Goal: Task Accomplishment & Management: Complete application form

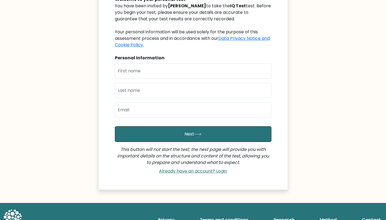
scroll to position [78, 0]
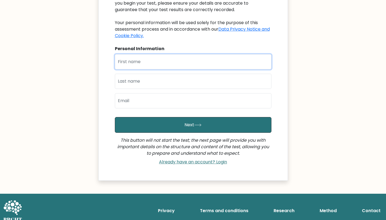
click at [214, 60] on input "text" at bounding box center [193, 61] width 156 height 15
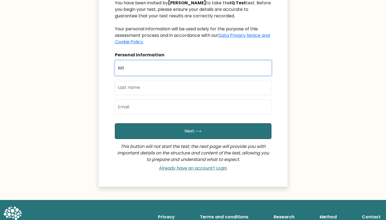
type input "Isti"
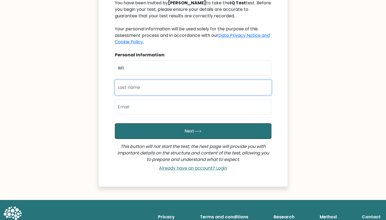
click at [223, 84] on input "text" at bounding box center [193, 87] width 156 height 15
type input "Setiasih"
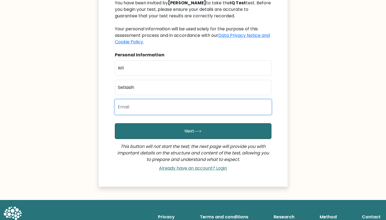
click at [219, 106] on input "email" at bounding box center [193, 106] width 156 height 15
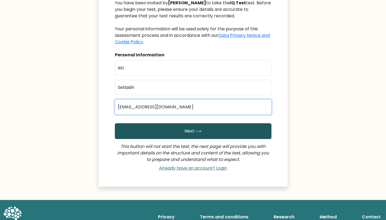
type input "istiisetiasih@gmail.com"
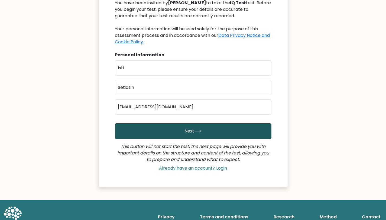
click at [244, 136] on button "Next" at bounding box center [193, 131] width 156 height 16
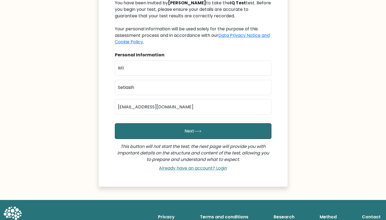
scroll to position [62, 0]
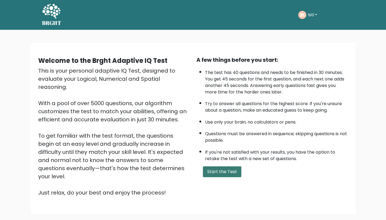
click at [218, 173] on button "Start the Test" at bounding box center [222, 171] width 38 height 11
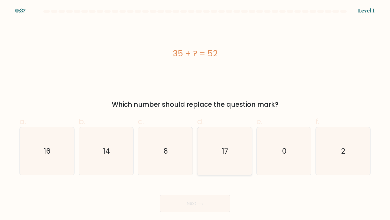
click at [229, 139] on icon "17" at bounding box center [225, 151] width 48 height 48
click at [195, 113] on input "d. 17" at bounding box center [195, 112] width 0 height 4
radio input "true"
click at [208, 210] on button "Next" at bounding box center [195, 203] width 70 height 17
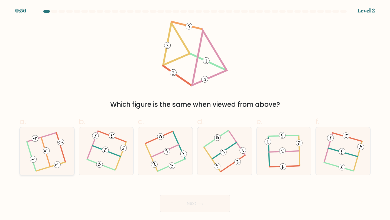
click at [46, 152] on 714 at bounding box center [46, 150] width 8 height 8
click at [195, 113] on input "a." at bounding box center [195, 112] width 0 height 4
radio input "true"
click at [178, 202] on button "Next" at bounding box center [195, 203] width 70 height 17
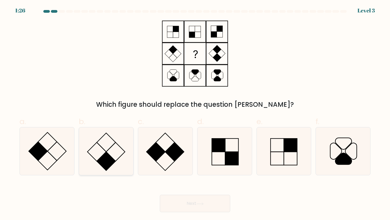
click at [101, 159] on rect at bounding box center [106, 161] width 19 height 19
click at [195, 113] on input "b." at bounding box center [195, 112] width 0 height 4
radio input "true"
click at [189, 212] on button "Next" at bounding box center [195, 203] width 70 height 17
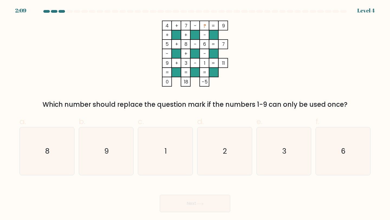
drag, startPoint x: 187, startPoint y: 204, endPoint x: 184, endPoint y: 192, distance: 13.1
click at [184, 192] on div "Next" at bounding box center [194, 197] width 357 height 30
click at [231, 161] on icon "2" at bounding box center [225, 151] width 48 height 48
click at [195, 113] on input "d. 2" at bounding box center [195, 112] width 0 height 4
radio input "true"
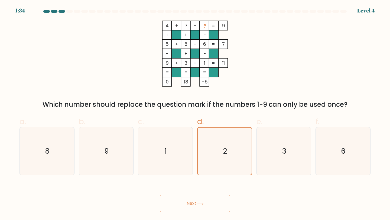
click at [211, 203] on button "Next" at bounding box center [195, 203] width 70 height 17
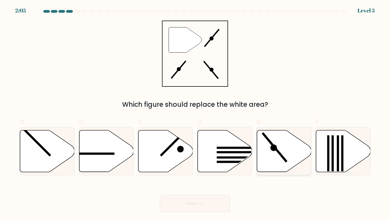
click at [292, 143] on icon at bounding box center [284, 151] width 54 height 42
click at [195, 113] on input "e." at bounding box center [195, 112] width 0 height 4
radio input "true"
click at [210, 206] on button "Next" at bounding box center [195, 203] width 70 height 17
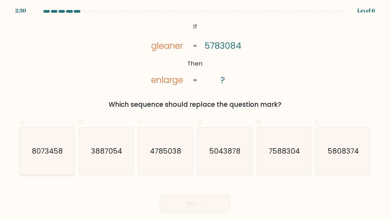
click at [37, 145] on icon "8073458" at bounding box center [47, 151] width 48 height 48
click at [195, 113] on input "a. 8073458" at bounding box center [195, 112] width 0 height 4
radio input "true"
click at [218, 209] on button "Next" at bounding box center [195, 203] width 70 height 17
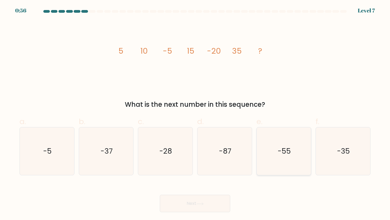
click at [279, 142] on icon "-55" at bounding box center [284, 151] width 48 height 48
click at [195, 113] on input "e. -55" at bounding box center [195, 112] width 0 height 4
radio input "true"
click at [203, 205] on button "Next" at bounding box center [195, 203] width 70 height 17
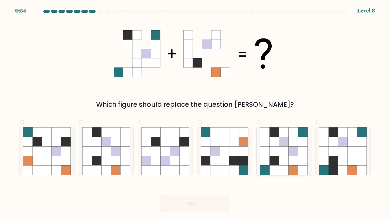
click at [287, 156] on icon at bounding box center [283, 160] width 9 height 9
click at [195, 113] on input "e." at bounding box center [195, 112] width 0 height 4
radio input "true"
click at [217, 204] on button "Next" at bounding box center [195, 203] width 70 height 17
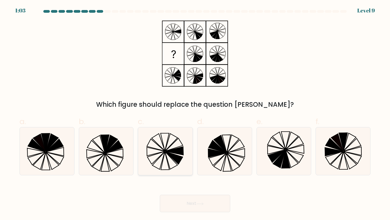
click at [159, 144] on icon at bounding box center [158, 141] width 13 height 17
click at [195, 113] on input "c." at bounding box center [195, 112] width 0 height 4
radio input "true"
click at [192, 200] on button "Next" at bounding box center [195, 203] width 70 height 17
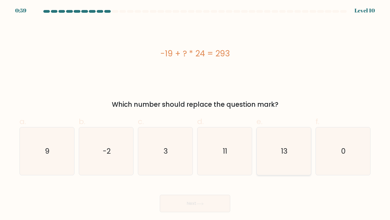
click at [281, 149] on text "13" at bounding box center [284, 151] width 6 height 10
click at [195, 113] on input "e. 13" at bounding box center [195, 112] width 0 height 4
radio input "true"
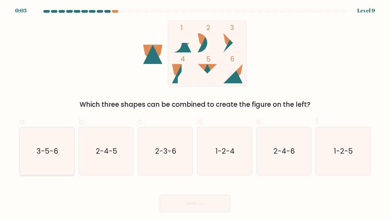
click at [47, 160] on icon "3-5-6" at bounding box center [47, 151] width 48 height 48
click at [195, 113] on input "a. 3-5-6" at bounding box center [195, 112] width 0 height 4
radio input "true"
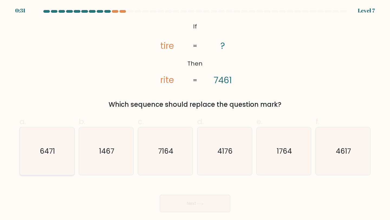
click at [57, 145] on icon "6471" at bounding box center [47, 151] width 48 height 48
click at [195, 113] on input "a. 6471" at bounding box center [195, 112] width 0 height 4
radio input "true"
click at [200, 206] on button "Next" at bounding box center [195, 203] width 70 height 17
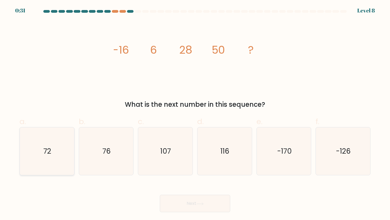
click at [57, 157] on icon "72" at bounding box center [47, 151] width 48 height 48
click at [195, 113] on input "a. 72" at bounding box center [195, 112] width 0 height 4
radio input "true"
click at [217, 202] on button "Next" at bounding box center [195, 203] width 70 height 17
click at [192, 208] on button "Next" at bounding box center [195, 203] width 70 height 17
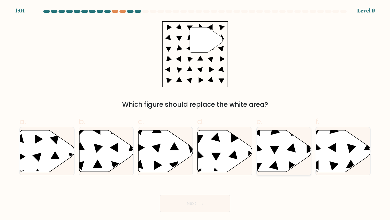
click at [280, 147] on icon at bounding box center [284, 151] width 54 height 42
click at [195, 113] on input "e." at bounding box center [195, 112] width 0 height 4
radio input "true"
click at [328, 144] on icon at bounding box center [343, 151] width 54 height 42
click at [195, 113] on input "f." at bounding box center [195, 112] width 0 height 4
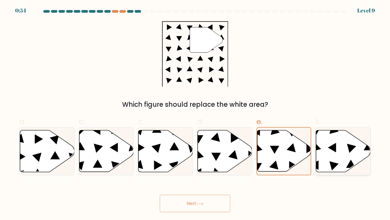
radio input "true"
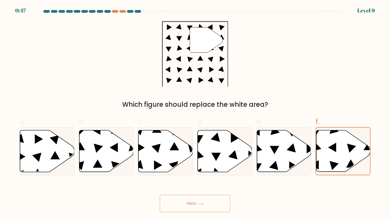
click at [209, 207] on button "Next" at bounding box center [195, 203] width 70 height 17
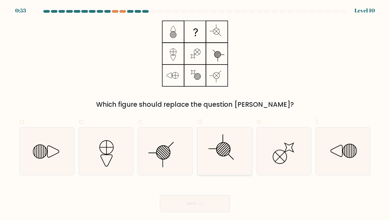
click at [215, 152] on icon at bounding box center [225, 151] width 48 height 48
click at [195, 113] on input "d." at bounding box center [195, 112] width 0 height 4
radio input "true"
click at [182, 199] on button "Next" at bounding box center [195, 203] width 70 height 17
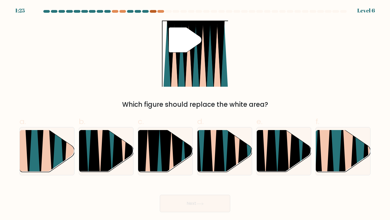
click at [154, 12] on div at bounding box center [153, 11] width 6 height 3
click at [154, 11] on div at bounding box center [153, 11] width 6 height 3
click at [161, 11] on div at bounding box center [160, 11] width 6 height 3
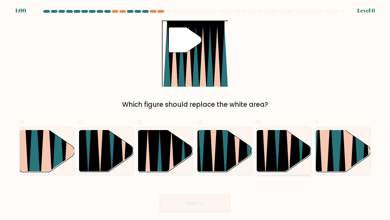
click at [294, 144] on icon at bounding box center [295, 130] width 12 height 109
click at [195, 113] on input "e." at bounding box center [195, 112] width 0 height 4
radio input "true"
click at [204, 206] on button "Next" at bounding box center [195, 203] width 70 height 17
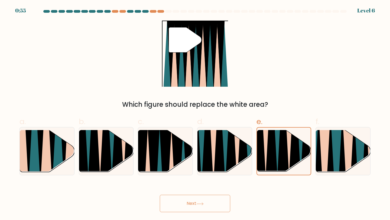
click at [184, 202] on button "Next" at bounding box center [195, 203] width 70 height 17
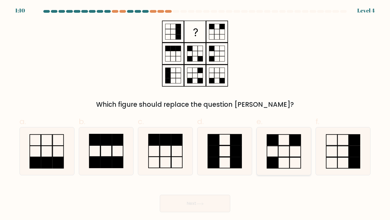
click at [293, 156] on icon at bounding box center [284, 151] width 48 height 48
click at [195, 113] on input "e." at bounding box center [195, 112] width 0 height 4
radio input "true"
click at [207, 201] on button "Next" at bounding box center [195, 203] width 70 height 17
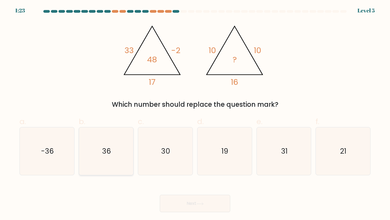
click at [128, 150] on icon "36" at bounding box center [106, 151] width 48 height 48
click at [195, 113] on input "b. 36" at bounding box center [195, 112] width 0 height 4
radio input "true"
click at [190, 207] on button "Next" at bounding box center [195, 203] width 70 height 17
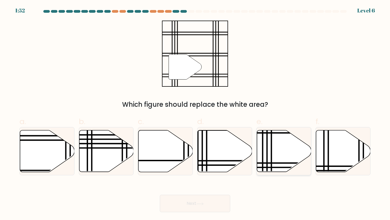
click at [287, 148] on icon at bounding box center [284, 151] width 54 height 42
click at [195, 113] on input "e." at bounding box center [195, 112] width 0 height 4
radio input "true"
click at [194, 204] on button "Next" at bounding box center [195, 203] width 70 height 17
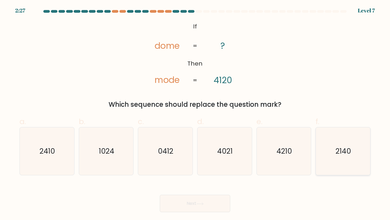
click at [338, 155] on text "2140" at bounding box center [343, 151] width 15 height 10
click at [195, 113] on input "f. 2140" at bounding box center [195, 112] width 0 height 4
radio input "true"
click at [220, 201] on button "Next" at bounding box center [195, 203] width 70 height 17
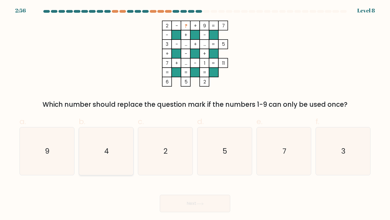
click at [120, 148] on icon "4" at bounding box center [106, 151] width 48 height 48
click at [195, 113] on input "b. 4" at bounding box center [195, 112] width 0 height 4
radio input "true"
click at [213, 207] on button "Next" at bounding box center [195, 203] width 70 height 17
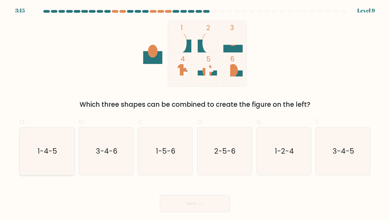
click at [48, 151] on text "1-4-5" at bounding box center [47, 151] width 19 height 10
click at [195, 113] on input "a. 1-4-5" at bounding box center [195, 112] width 0 height 4
radio input "true"
click at [200, 208] on button "Next" at bounding box center [195, 203] width 70 height 17
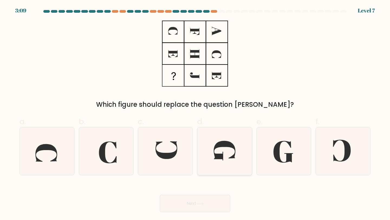
click at [239, 150] on icon at bounding box center [225, 151] width 48 height 48
click at [195, 113] on input "d." at bounding box center [195, 112] width 0 height 4
radio input "true"
click at [208, 205] on button "Next" at bounding box center [195, 203] width 70 height 17
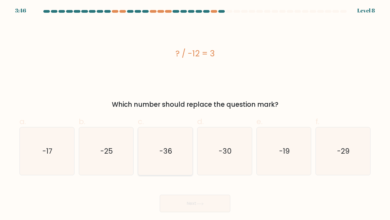
click at [168, 146] on text "-36" at bounding box center [165, 151] width 13 height 10
click at [195, 113] on input "c. -36" at bounding box center [195, 112] width 0 height 4
radio input "true"
click at [195, 202] on button "Next" at bounding box center [195, 203] width 70 height 17
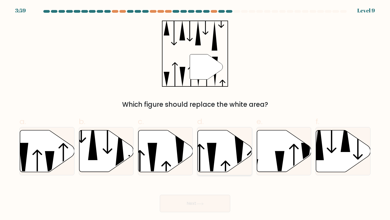
click at [216, 142] on icon at bounding box center [225, 151] width 54 height 42
click at [195, 113] on input "d." at bounding box center [195, 112] width 0 height 4
radio input "true"
click at [165, 156] on icon at bounding box center [165, 151] width 54 height 42
click at [195, 113] on input "c." at bounding box center [195, 112] width 0 height 4
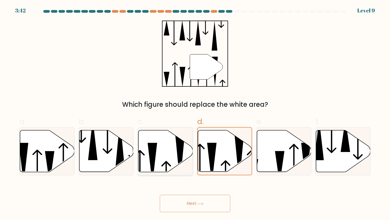
radio input "true"
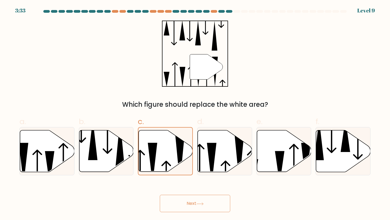
click at [203, 203] on icon at bounding box center [199, 203] width 6 height 2
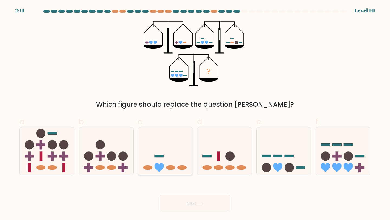
click at [157, 157] on icon at bounding box center [165, 151] width 54 height 45
click at [195, 113] on input "c." at bounding box center [195, 112] width 0 height 4
radio input "true"
click at [220, 209] on button "Next" at bounding box center [195, 203] width 70 height 17
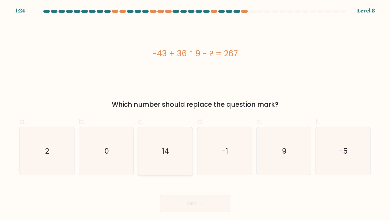
click at [179, 156] on icon "14" at bounding box center [165, 151] width 48 height 48
click at [195, 113] on input "c. 14" at bounding box center [195, 112] width 0 height 4
radio input "true"
click at [219, 151] on icon "-1" at bounding box center [225, 151] width 48 height 48
click at [195, 113] on input "d. -1" at bounding box center [195, 112] width 0 height 4
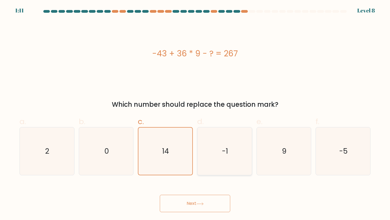
radio input "true"
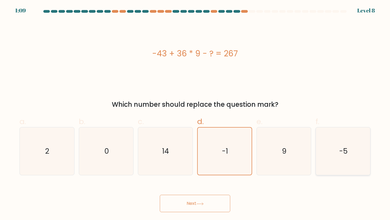
click at [342, 140] on icon "-5" at bounding box center [343, 151] width 48 height 48
click at [195, 113] on input "f. -5" at bounding box center [195, 112] width 0 height 4
radio input "true"
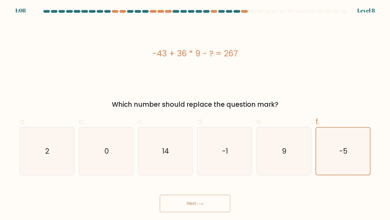
click at [180, 200] on button "Next" at bounding box center [195, 203] width 70 height 17
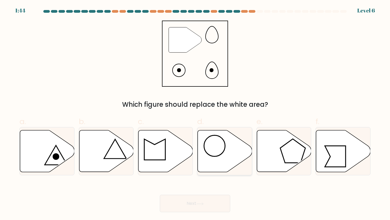
click at [244, 151] on icon at bounding box center [225, 151] width 54 height 42
click at [195, 113] on input "d." at bounding box center [195, 112] width 0 height 4
radio input "true"
click at [189, 209] on button "Next" at bounding box center [195, 203] width 70 height 17
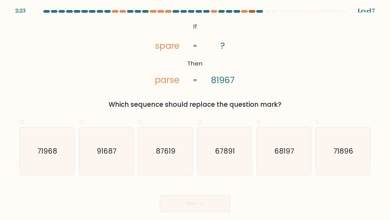
click at [252, 12] on div at bounding box center [251, 11] width 6 height 3
click at [245, 12] on div at bounding box center [244, 11] width 6 height 3
click at [260, 10] on div at bounding box center [259, 11] width 6 height 3
click at [234, 142] on icon "67891" at bounding box center [225, 151] width 48 height 48
click at [195, 113] on input "d. 67891" at bounding box center [195, 112] width 0 height 4
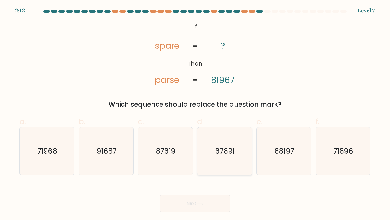
radio input "true"
click at [261, 157] on icon "68197" at bounding box center [284, 151] width 48 height 48
click at [195, 113] on input "e. 68197" at bounding box center [195, 112] width 0 height 4
radio input "true"
click at [208, 200] on button "Next" at bounding box center [195, 203] width 70 height 17
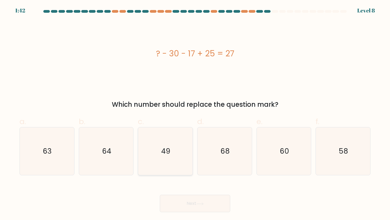
click at [150, 172] on icon "49" at bounding box center [165, 151] width 48 height 48
click at [195, 113] on input "c. 49" at bounding box center [195, 112] width 0 height 4
radio input "true"
click at [198, 195] on button "Next" at bounding box center [195, 203] width 70 height 17
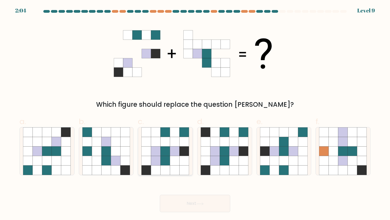
click at [173, 153] on icon at bounding box center [174, 150] width 9 height 9
click at [195, 113] on input "c." at bounding box center [195, 112] width 0 height 4
radio input "true"
click at [226, 203] on button "Next" at bounding box center [195, 203] width 70 height 17
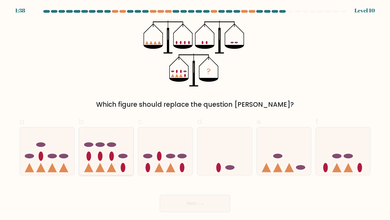
click at [119, 162] on icon at bounding box center [106, 151] width 54 height 45
click at [195, 113] on input "b." at bounding box center [195, 112] width 0 height 4
radio input "true"
click at [188, 200] on button "Next" at bounding box center [195, 203] width 70 height 17
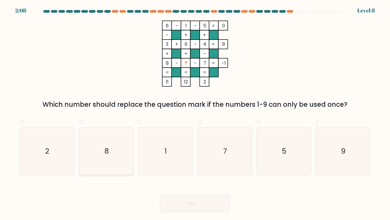
click at [112, 159] on icon "8" at bounding box center [106, 151] width 48 height 48
click at [195, 113] on input "b. 8" at bounding box center [195, 112] width 0 height 4
radio input "true"
click at [54, 162] on icon "2" at bounding box center [47, 151] width 48 height 48
click at [195, 113] on input "a. 2" at bounding box center [195, 112] width 0 height 4
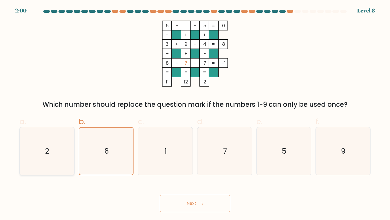
radio input "true"
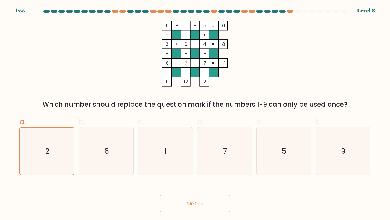
click at [212, 201] on button "Next" at bounding box center [195, 203] width 70 height 17
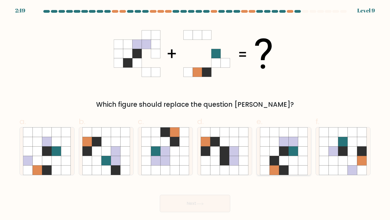
click at [281, 164] on icon at bounding box center [283, 160] width 9 height 9
click at [195, 113] on input "e." at bounding box center [195, 112] width 0 height 4
radio input "true"
click at [217, 202] on button "Next" at bounding box center [195, 203] width 70 height 17
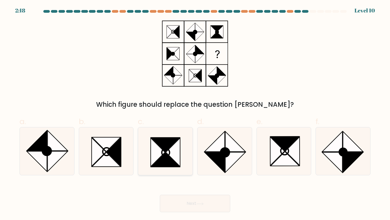
click at [170, 144] on icon at bounding box center [165, 144] width 29 height 14
click at [195, 113] on input "c." at bounding box center [195, 112] width 0 height 4
radio input "true"
click at [206, 202] on button "Next" at bounding box center [195, 203] width 70 height 17
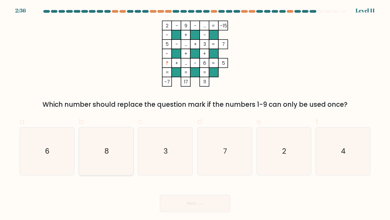
click at [99, 152] on icon "8" at bounding box center [106, 151] width 48 height 48
click at [195, 113] on input "b. 8" at bounding box center [195, 112] width 0 height 4
radio input "true"
click at [188, 205] on button "Next" at bounding box center [195, 203] width 70 height 17
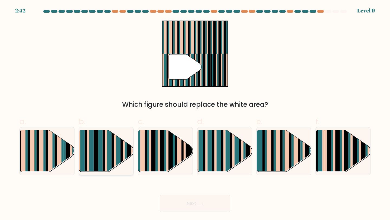
click at [90, 163] on rect at bounding box center [91, 156] width 5 height 54
click at [195, 113] on input "b." at bounding box center [195, 112] width 0 height 4
radio input "true"
click at [201, 202] on icon at bounding box center [199, 203] width 7 height 3
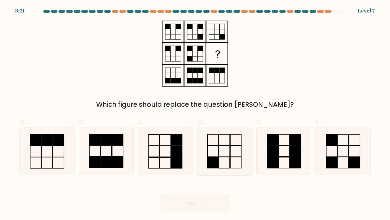
click at [228, 149] on icon at bounding box center [225, 151] width 48 height 48
click at [195, 113] on input "d." at bounding box center [195, 112] width 0 height 4
radio input "true"
click at [202, 198] on button "Next" at bounding box center [195, 203] width 70 height 17
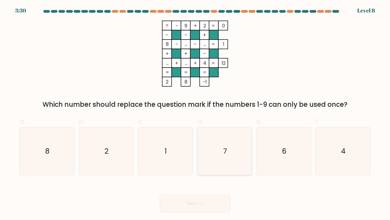
click at [224, 161] on icon "7" at bounding box center [225, 151] width 48 height 48
click at [195, 113] on input "d. 7" at bounding box center [195, 112] width 0 height 4
radio input "true"
click at [220, 203] on button "Next" at bounding box center [195, 203] width 70 height 17
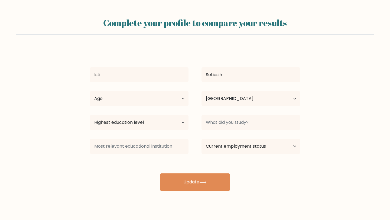
select select "ID"
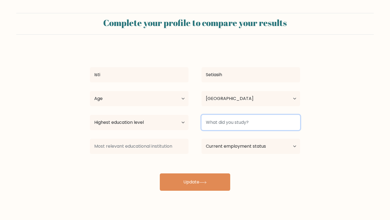
click at [288, 118] on input at bounding box center [250, 122] width 98 height 15
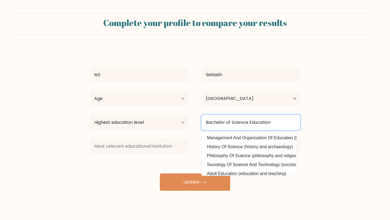
type input "Bachelor of Science Education"
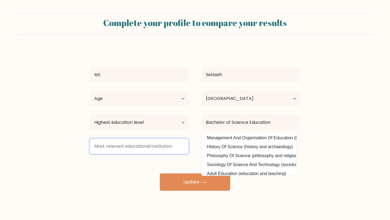
click at [162, 151] on input at bounding box center [139, 146] width 98 height 15
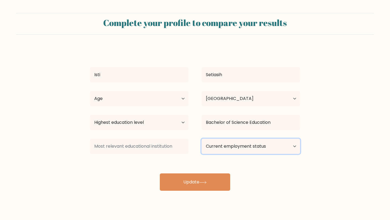
click at [232, 139] on select "Current employment status Employed Student Retired Other / prefer not to answer" at bounding box center [250, 146] width 98 height 15
select select "other"
click at [201, 139] on select "Current employment status Employed Student Retired Other / prefer not to answer" at bounding box center [250, 146] width 98 height 15
click at [193, 143] on div at bounding box center [138, 145] width 111 height 19
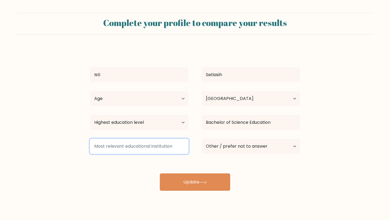
click at [175, 144] on input at bounding box center [139, 146] width 98 height 15
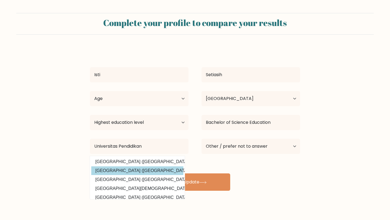
click at [156, 170] on div "Isti Setiasih Age Under 18 years old 18-24 years old 25-34 years old 35-44 year…" at bounding box center [195, 119] width 216 height 143
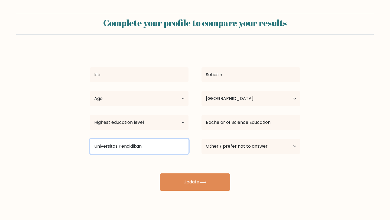
click at [158, 143] on input "Universitas Pendidikan" at bounding box center [139, 146] width 98 height 15
click at [159, 144] on input "Universitas Pendidikan" at bounding box center [139, 146] width 98 height 15
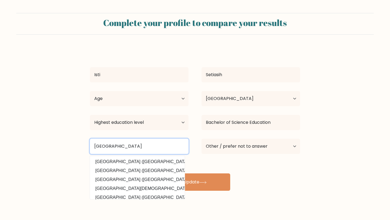
type input "Universitas Pendidikan Indonesia"
click at [160, 173] on button "Update" at bounding box center [195, 181] width 70 height 17
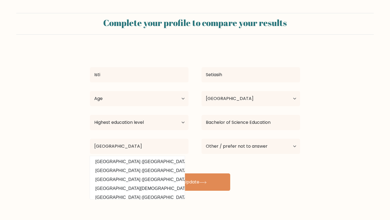
click at [218, 169] on div "Isti Setiasih Age Under 18 years old 18-24 years old 25-34 years old 35-44 year…" at bounding box center [195, 119] width 216 height 143
click at [183, 99] on select "Age Under 18 years old 18-24 years old 25-34 years old 35-44 years old 45-54 ye…" at bounding box center [139, 98] width 98 height 15
click at [90, 91] on select "Age Under 18 years old 18-24 years old 25-34 years old 35-44 years old 45-54 ye…" at bounding box center [139, 98] width 98 height 15
click at [170, 104] on select "Age Under 18 years old 18-24 years old 25-34 years old 35-44 years old 45-54 ye…" at bounding box center [139, 98] width 98 height 15
select select "18_24"
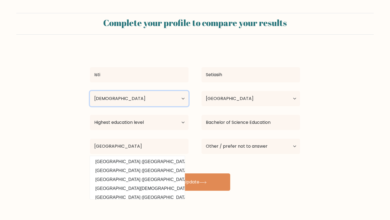
click at [90, 91] on select "Age Under 18 years old 18-24 years old 25-34 years old 35-44 years old 45-54 ye…" at bounding box center [139, 98] width 98 height 15
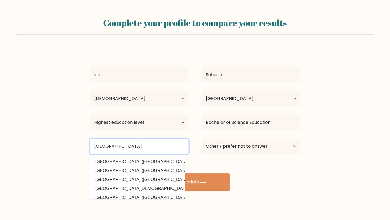
click at [179, 142] on input "Universitas Pendidikan Indonesia" at bounding box center [139, 146] width 98 height 15
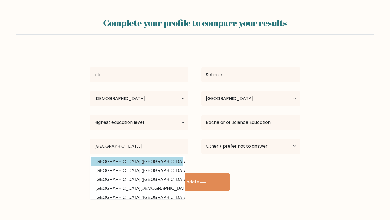
click at [171, 160] on div "Isti Setiasih Age Under 18 years old 18-24 years old 25-34 years old 35-44 year…" at bounding box center [195, 119] width 216 height 143
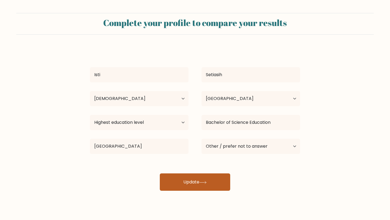
click at [196, 182] on button "Update" at bounding box center [195, 181] width 70 height 17
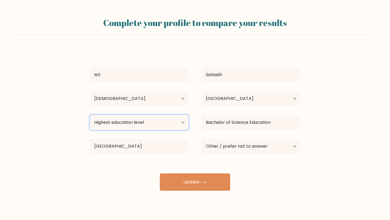
click at [169, 121] on select "Highest education level No schooling Primary Lower Secondary Upper Secondary Oc…" at bounding box center [139, 122] width 98 height 15
select select "bachelors_degree"
click at [90, 115] on select "Highest education level No schooling Primary Lower Secondary Upper Secondary Oc…" at bounding box center [139, 122] width 98 height 15
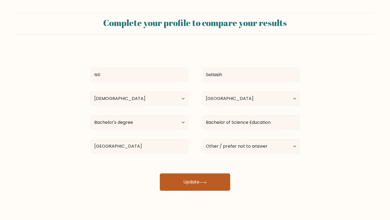
click at [194, 178] on button "Update" at bounding box center [195, 181] width 70 height 17
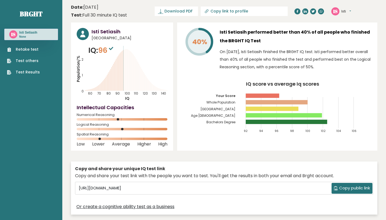
click at [126, 80] on icon "Population/% IQ 0 1 2 60 70 80 90 100 110 120 130 140" at bounding box center [122, 73] width 91 height 56
click at [125, 79] on icon "Population/% IQ 0 1 2 60 70 80 90 100 110 120 130 140" at bounding box center [122, 73] width 91 height 56
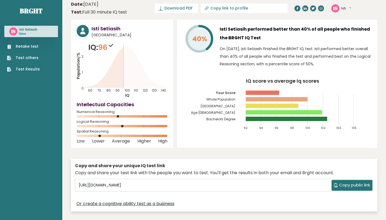
scroll to position [7, 0]
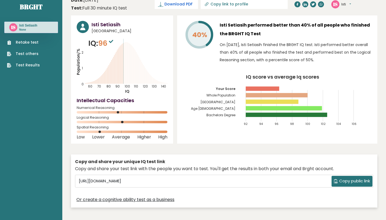
click at [192, 6] on span "Download PDF" at bounding box center [178, 4] width 28 height 6
click at [294, 165] on div "Copy and share your unique IQ test link Copy and share your test link with the …" at bounding box center [224, 180] width 306 height 53
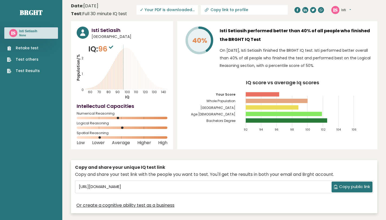
scroll to position [0, 0]
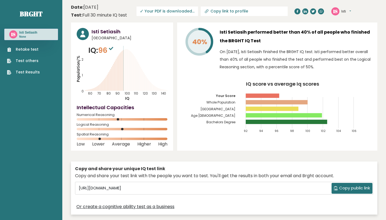
click at [198, 11] on span "✓ Your PDF is downloaded..." at bounding box center [166, 10] width 61 height 9
click at [198, 10] on span "✓ Your PDF is downloaded..." at bounding box center [166, 10] width 61 height 9
click at [198, 9] on span "✓ Your PDF is downloaded..." at bounding box center [166, 10] width 61 height 9
click at [192, 10] on span "Download PDF" at bounding box center [178, 11] width 28 height 6
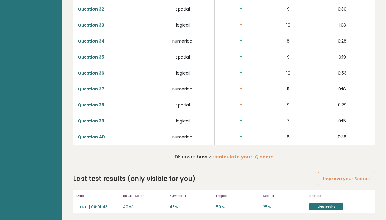
scroll to position [1349, 0]
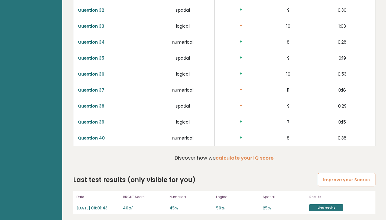
click at [336, 182] on link "Improve your Scores" at bounding box center [345, 180] width 57 height 14
